Goal: Information Seeking & Learning: Learn about a topic

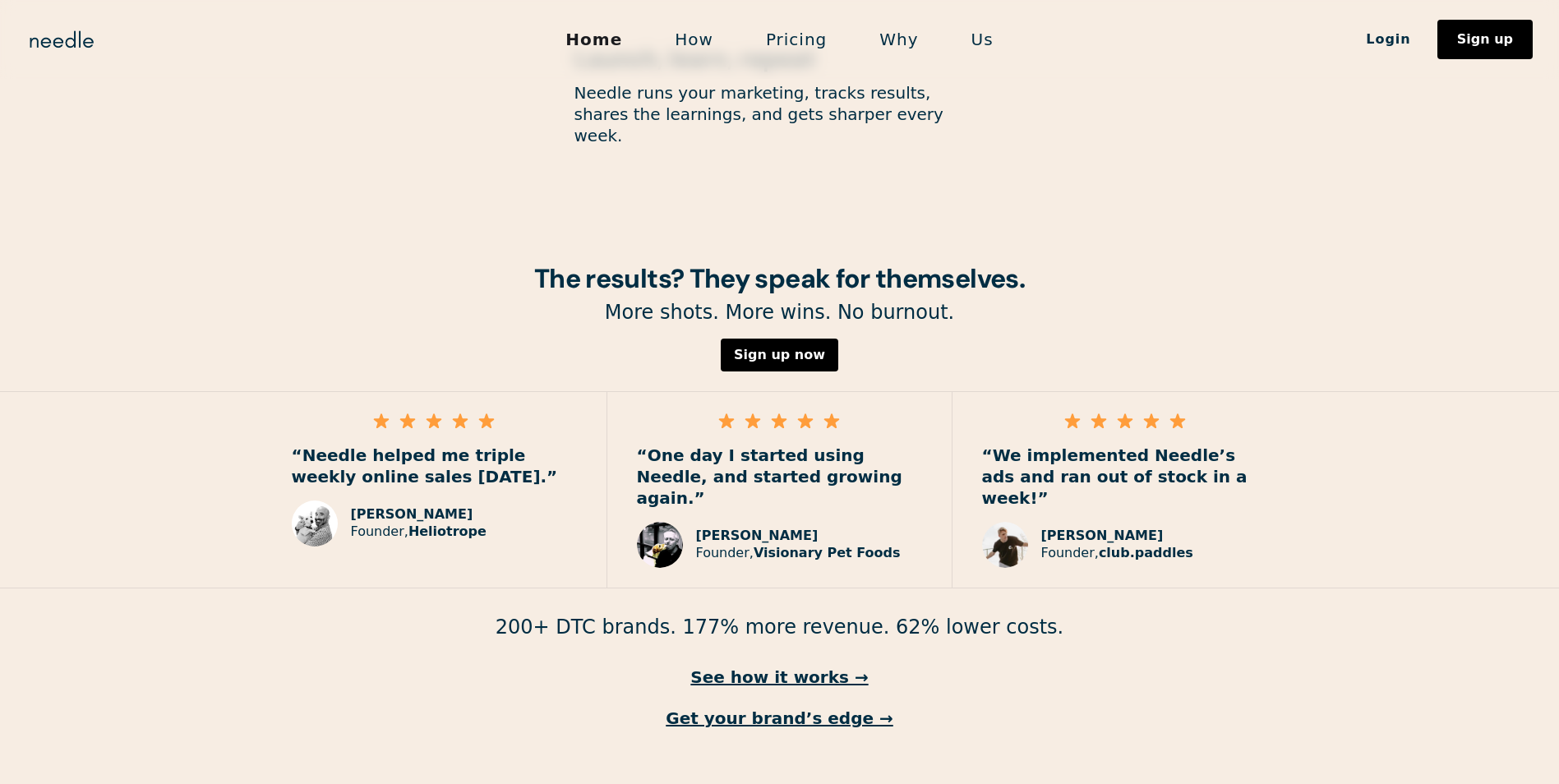
scroll to position [2233, 0]
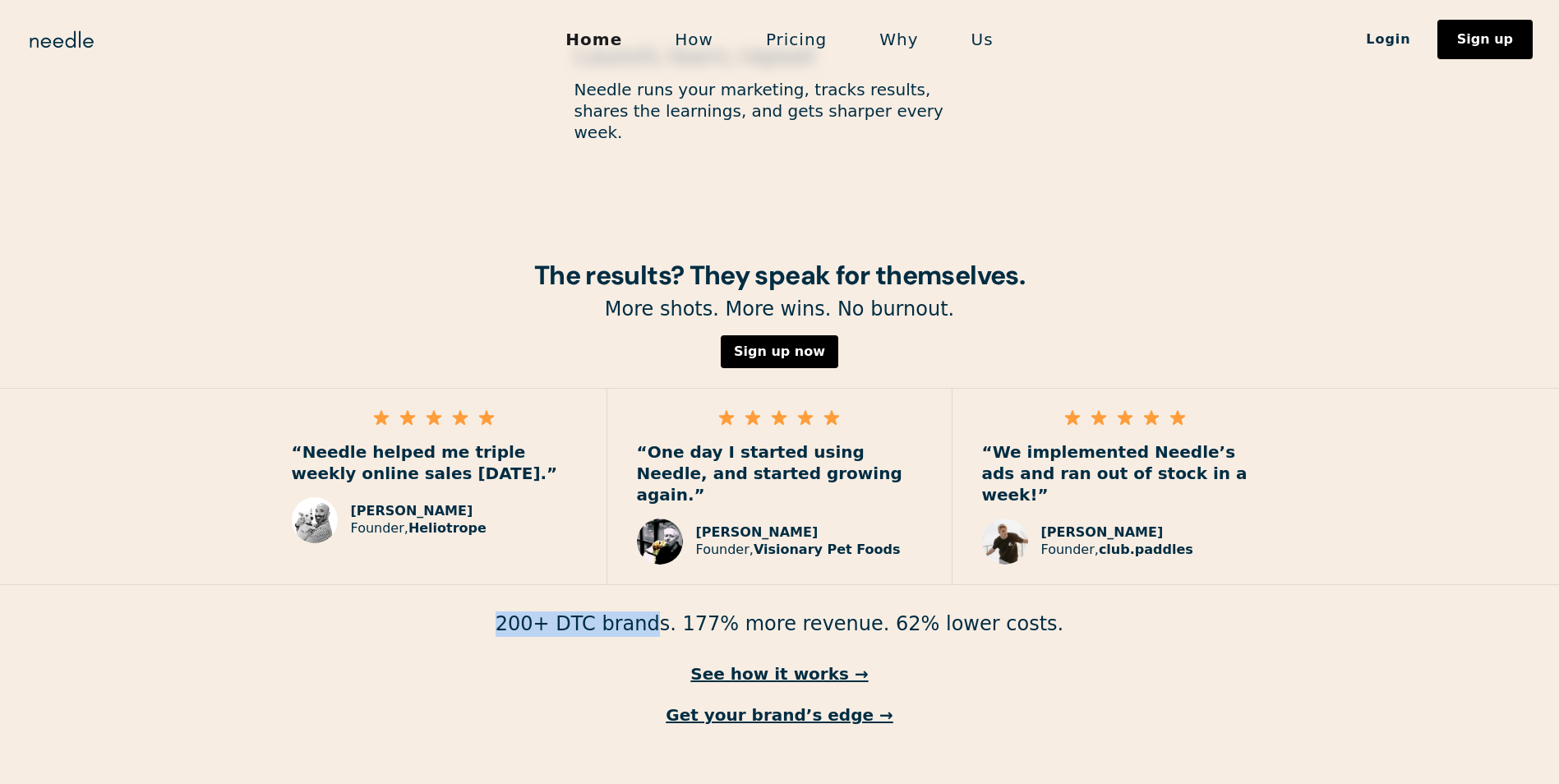
drag, startPoint x: 627, startPoint y: 572, endPoint x: 530, endPoint y: 567, distance: 97.1
click at [530, 611] on p "200+ DTC brands. 177% more revenue. 62% lower costs." at bounding box center [779, 624] width 1559 height 25
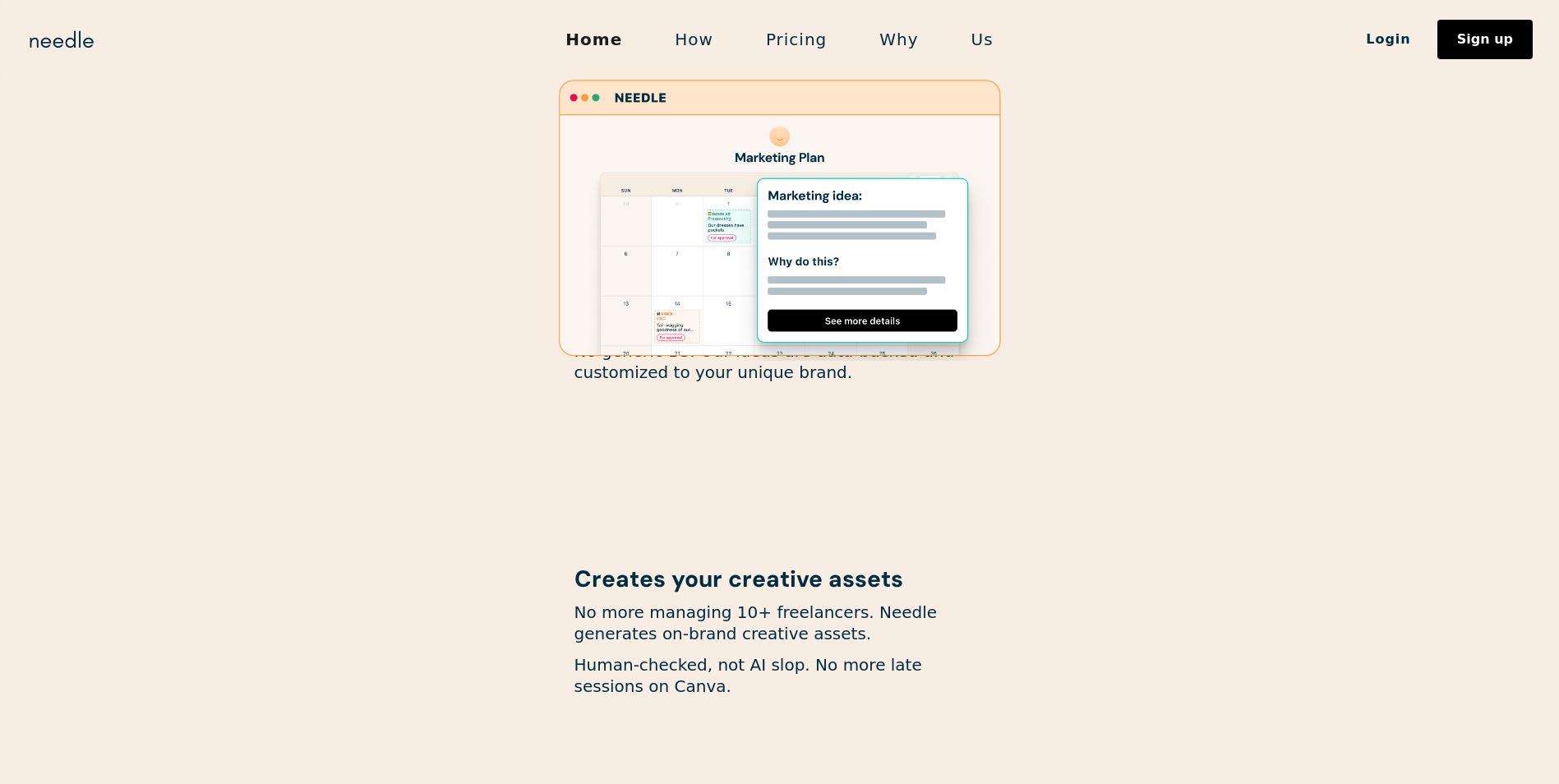
scroll to position [1082, 0]
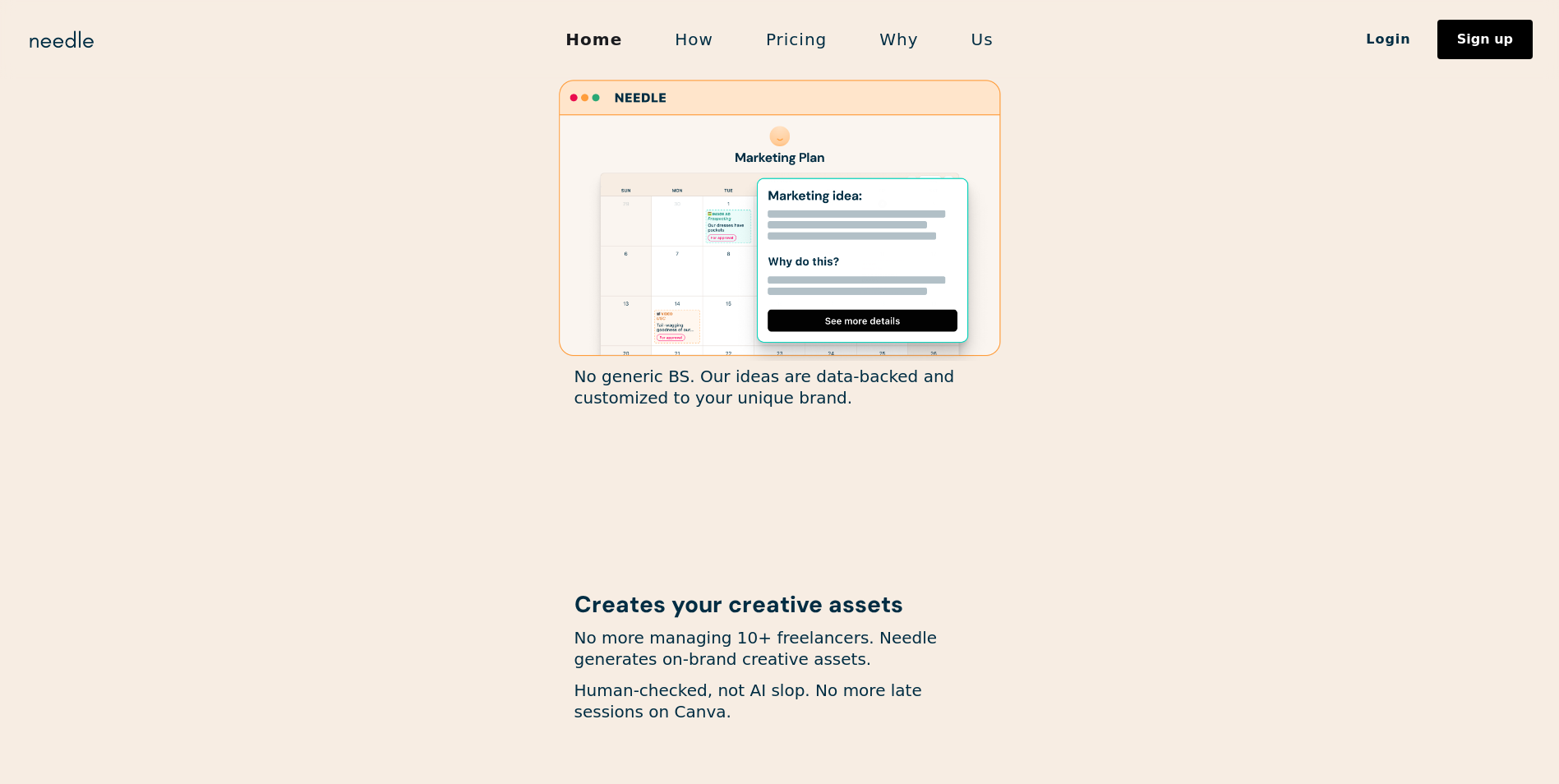
drag, startPoint x: 401, startPoint y: 222, endPoint x: 384, endPoint y: 229, distance: 18.4
click at [401, 224] on div at bounding box center [780, 218] width 822 height 285
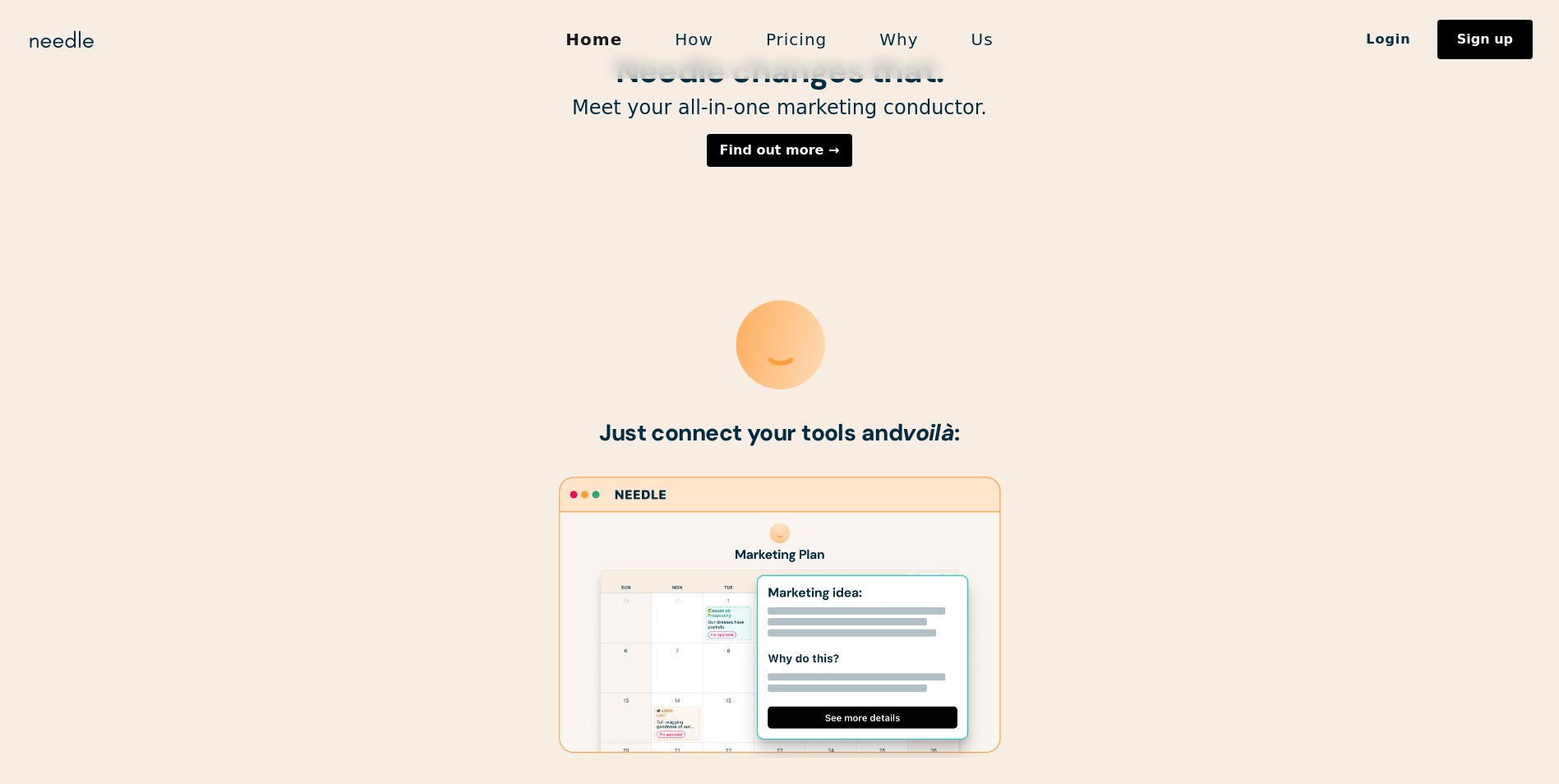
scroll to position [589, 0]
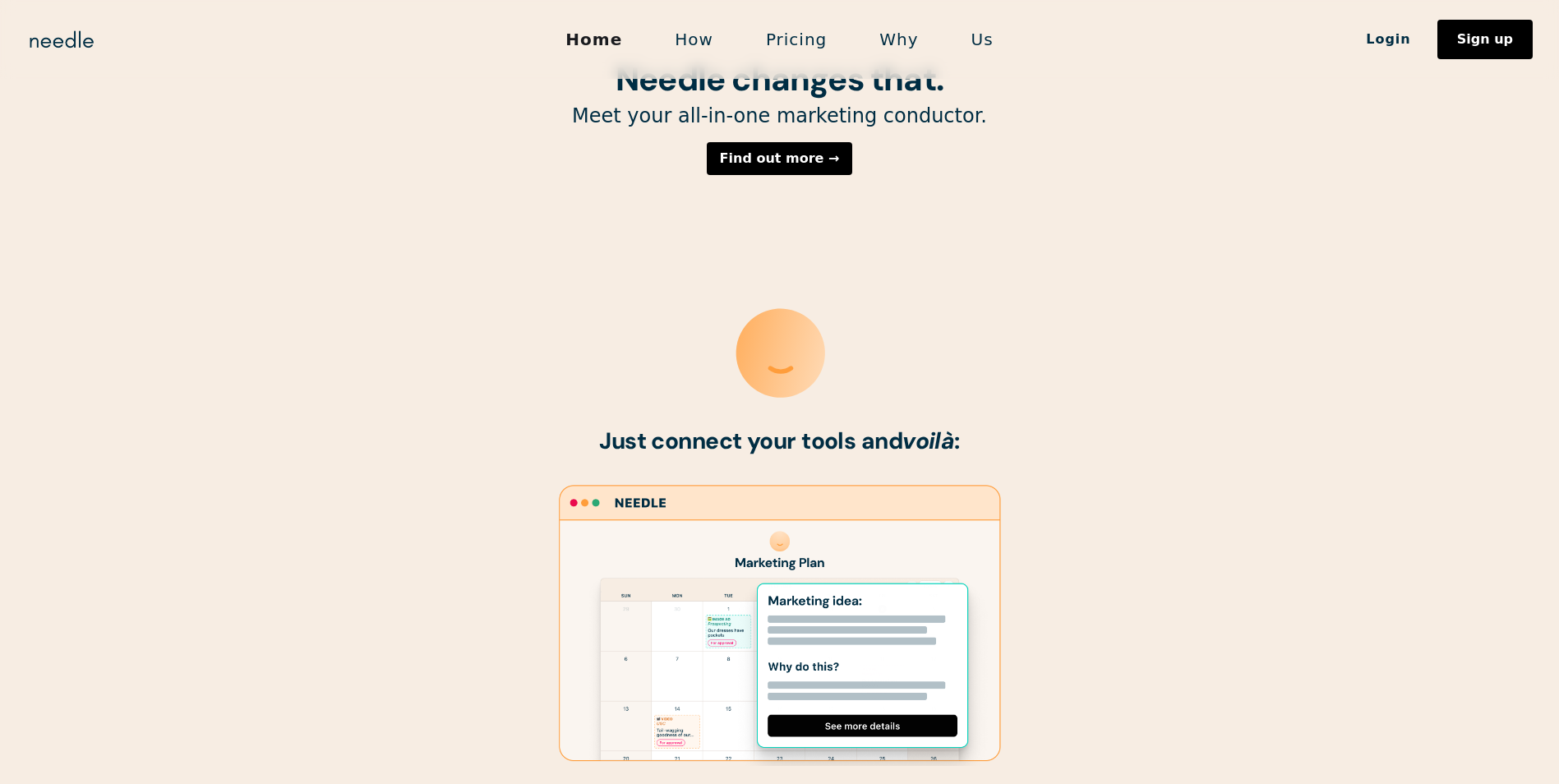
click at [982, 40] on link "Us" at bounding box center [982, 39] width 75 height 35
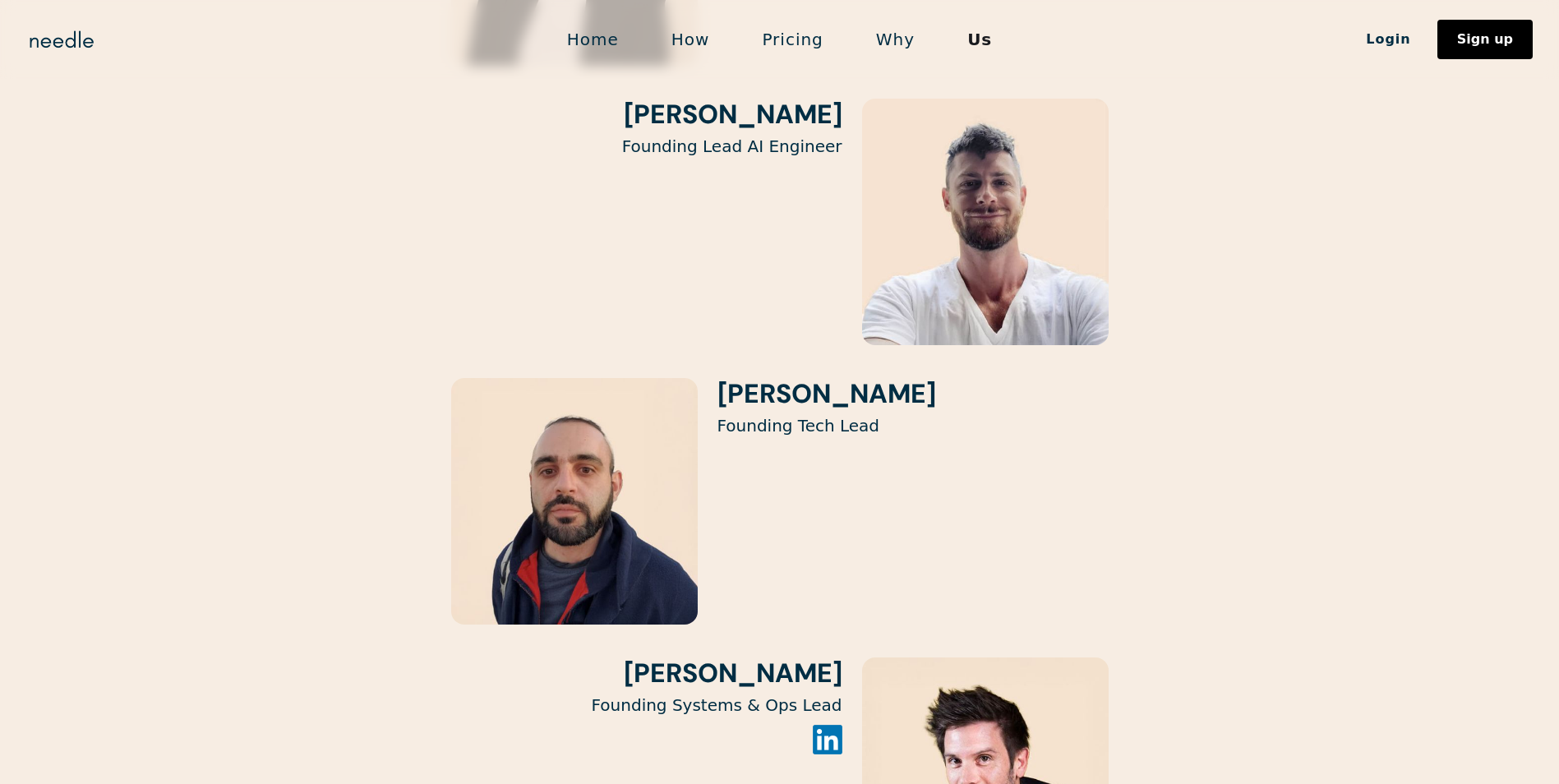
scroll to position [2558, 0]
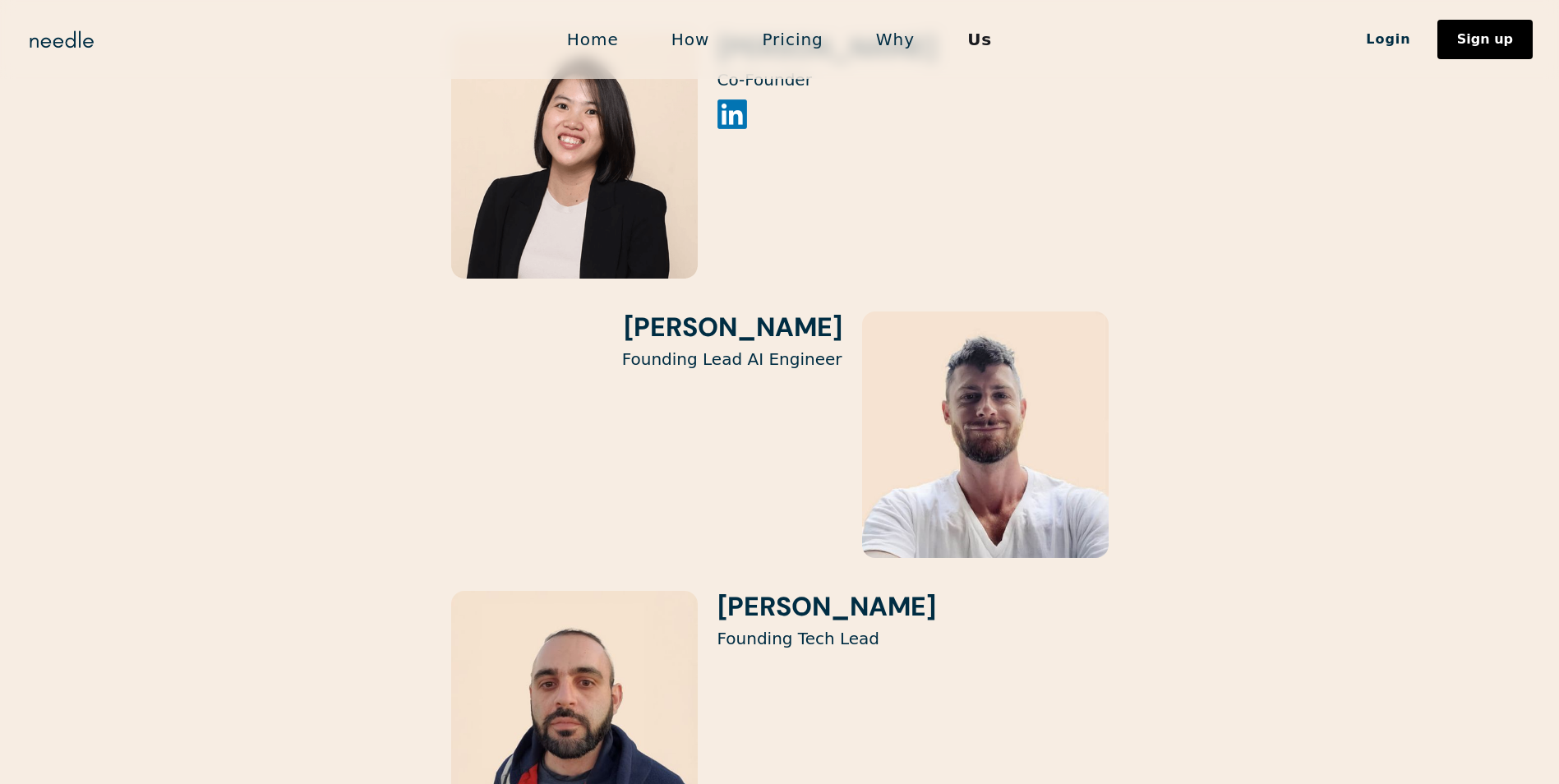
click at [785, 40] on link "Pricing" at bounding box center [792, 39] width 114 height 35
click at [707, 44] on link "How" at bounding box center [691, 39] width 91 height 35
